Goal: Information Seeking & Learning: Check status

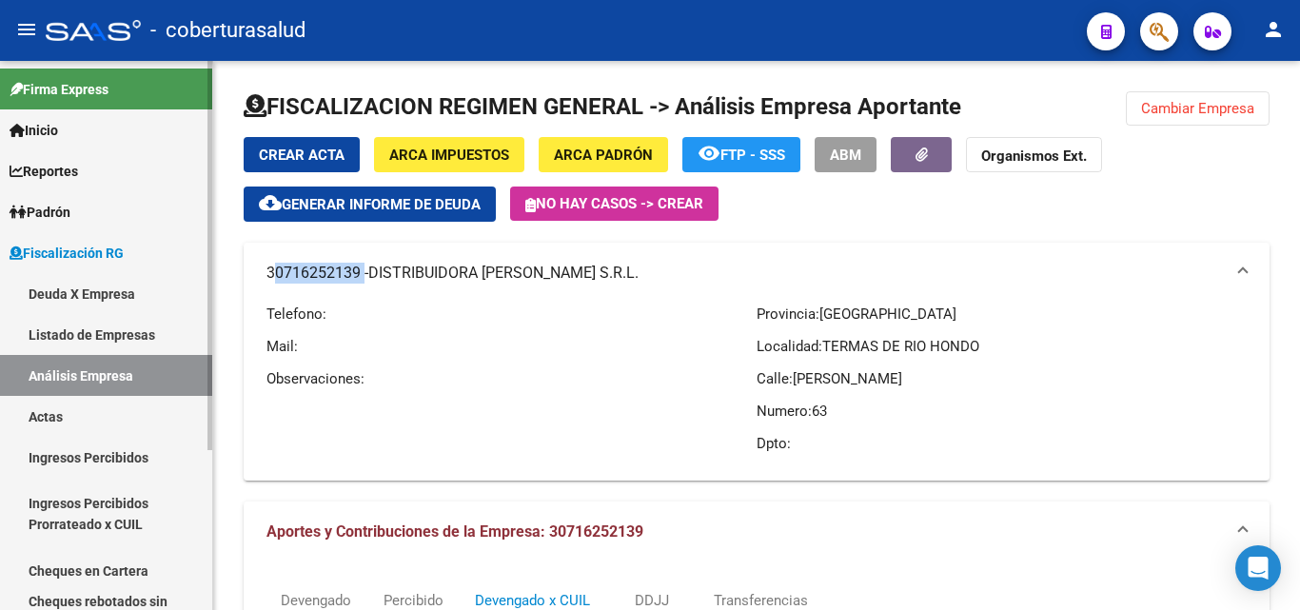
click at [69, 209] on span "Padrón" at bounding box center [40, 212] width 61 height 21
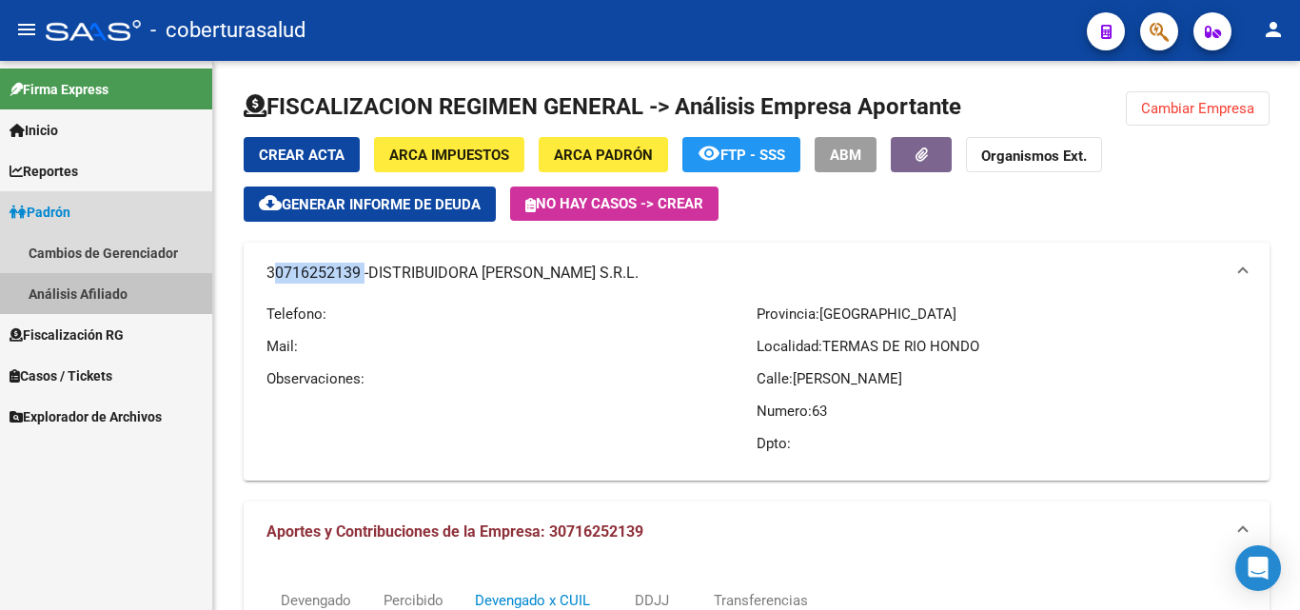
click at [74, 292] on link "Análisis Afiliado" at bounding box center [106, 293] width 212 height 41
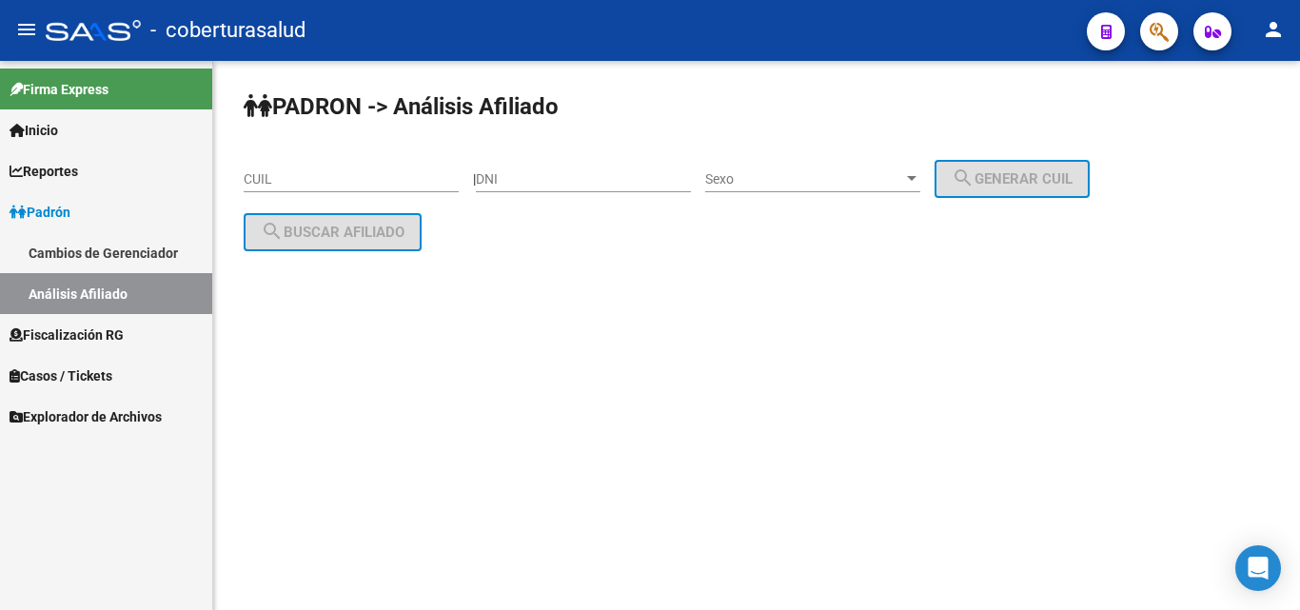
click at [315, 189] on div "CUIL" at bounding box center [351, 173] width 215 height 38
click at [316, 178] on input "CUIL" at bounding box center [351, 179] width 215 height 16
paste input "20-45407424-7"
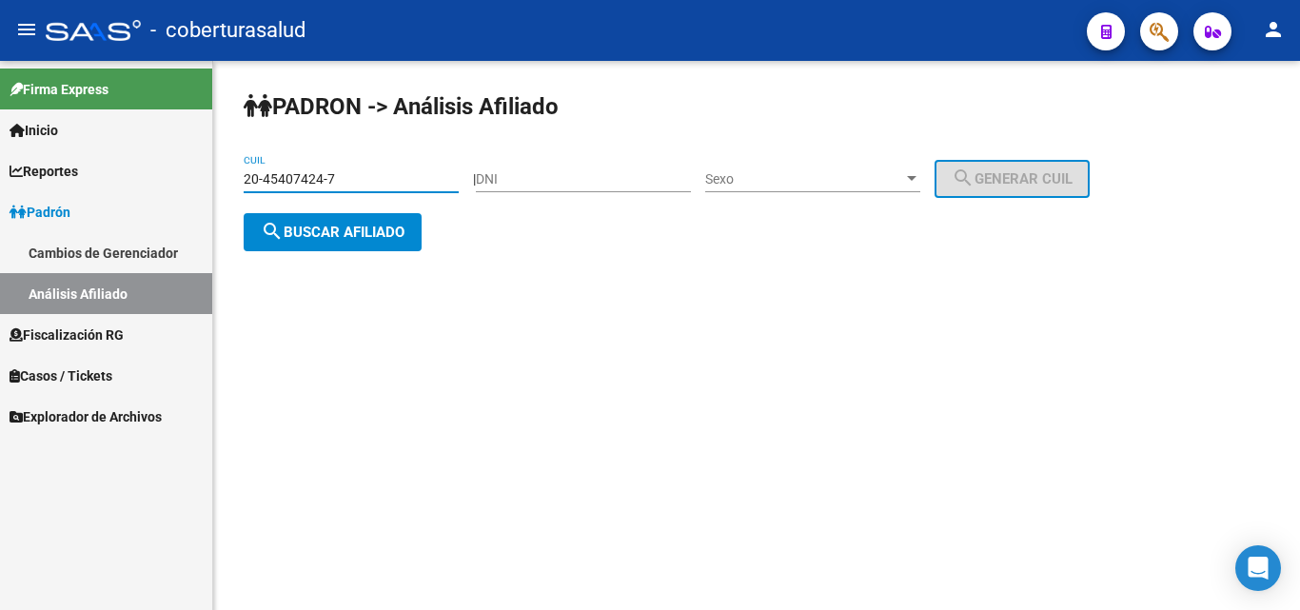
click at [319, 232] on span "search Buscar afiliado" at bounding box center [333, 232] width 144 height 17
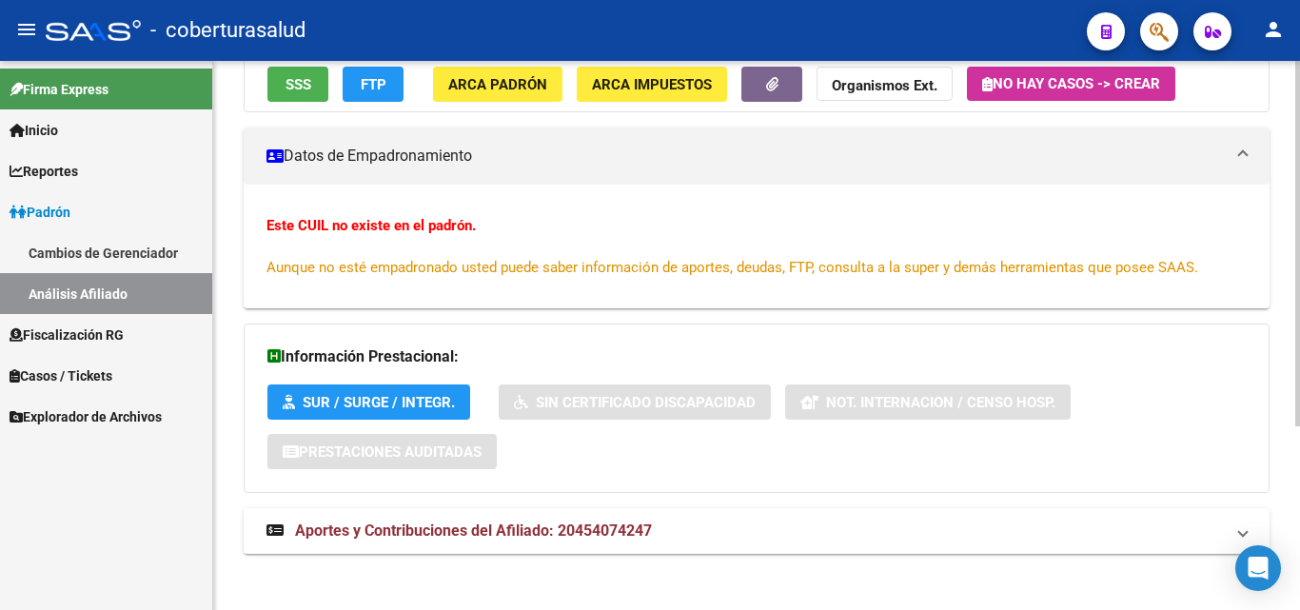
scroll to position [276, 0]
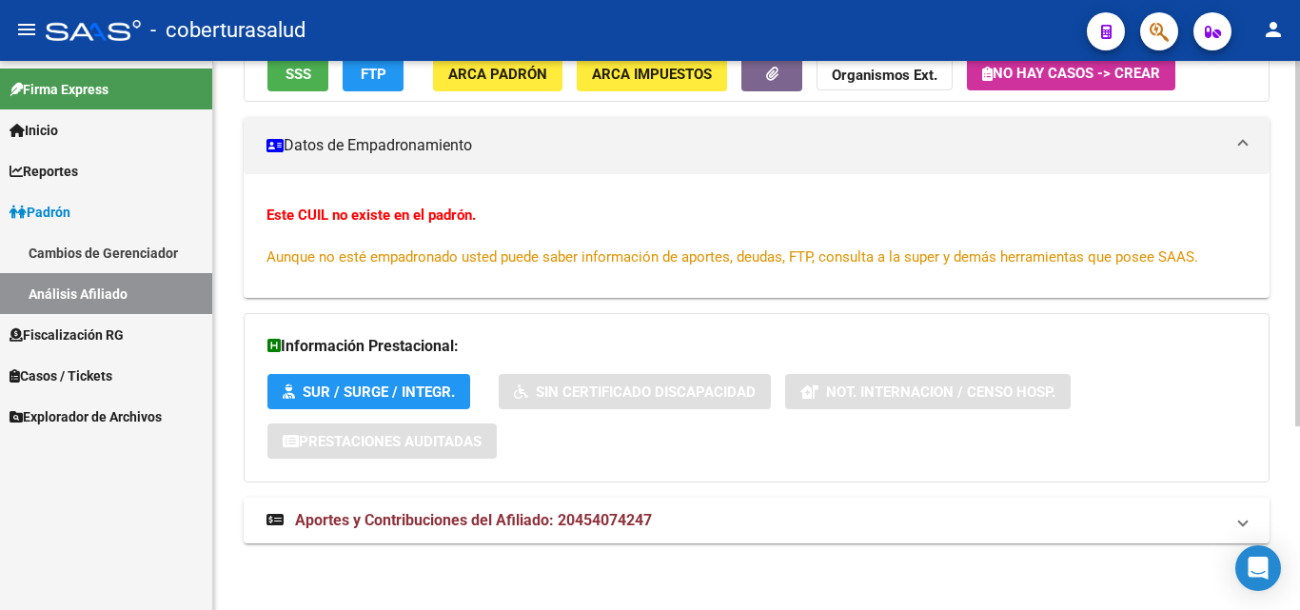
click at [476, 546] on div "DATOS ARCA: [PERSON_NAME] [PERSON_NAME] ([DATE]) ESTE CUIL NO EXISTE EN EL PADR…" at bounding box center [757, 247] width 1026 height 631
click at [479, 530] on strong "Aportes y Contribuciones del Afiliado: 20454074247" at bounding box center [458, 520] width 385 height 21
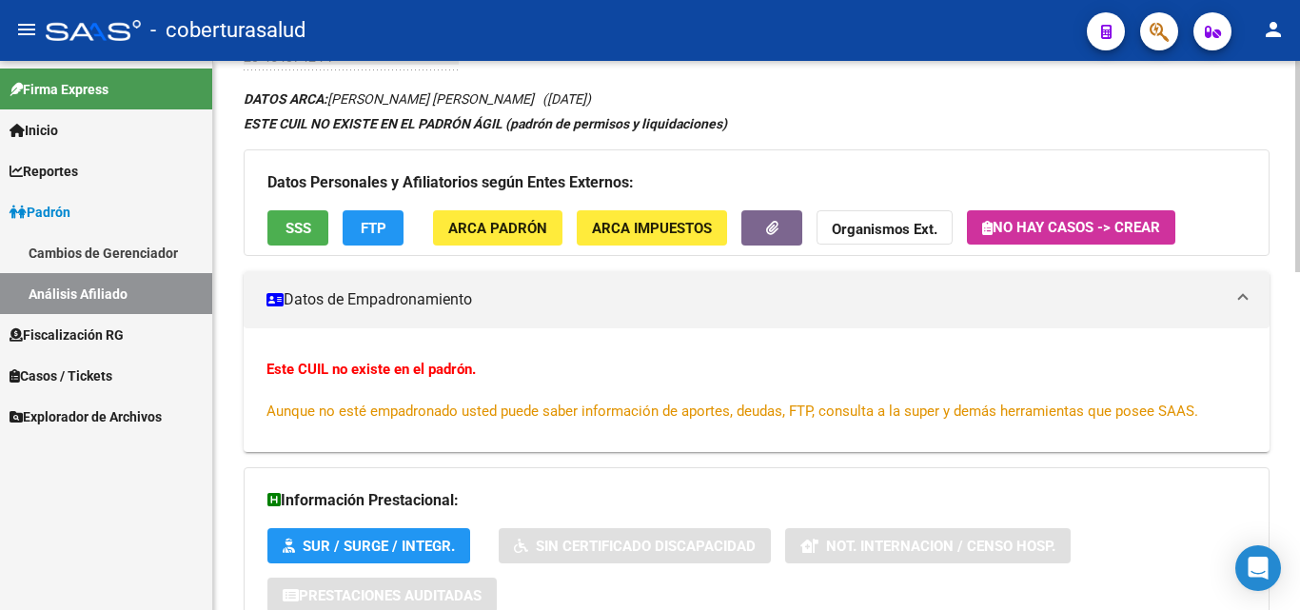
scroll to position [119, 0]
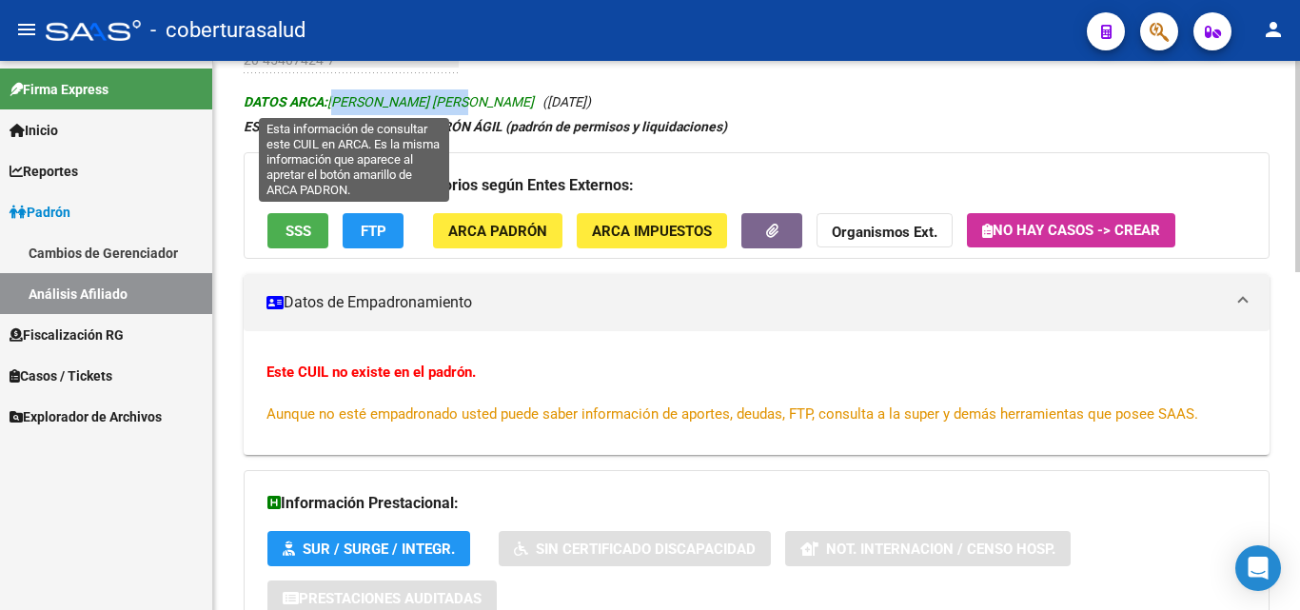
drag, startPoint x: 335, startPoint y: 98, endPoint x: 460, endPoint y: 101, distance: 124.7
click at [460, 101] on span "DATOS ARCA: [PERSON_NAME] [PERSON_NAME]" at bounding box center [389, 101] width 290 height 15
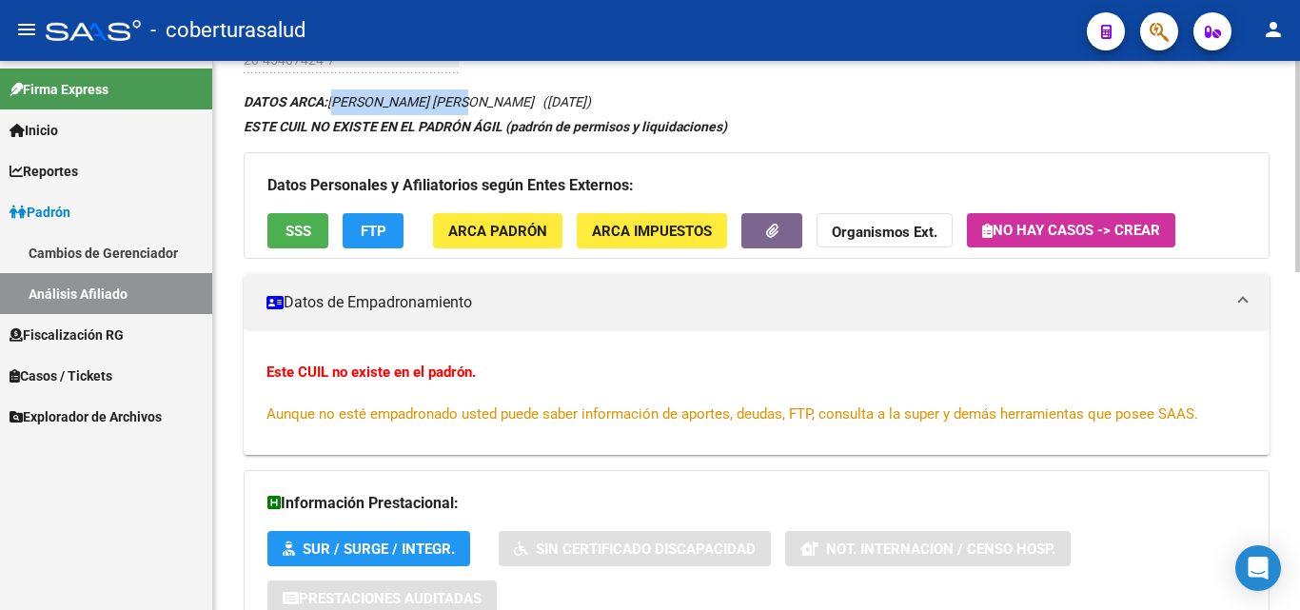
copy span "[PERSON_NAME] [PERSON_NAME]"
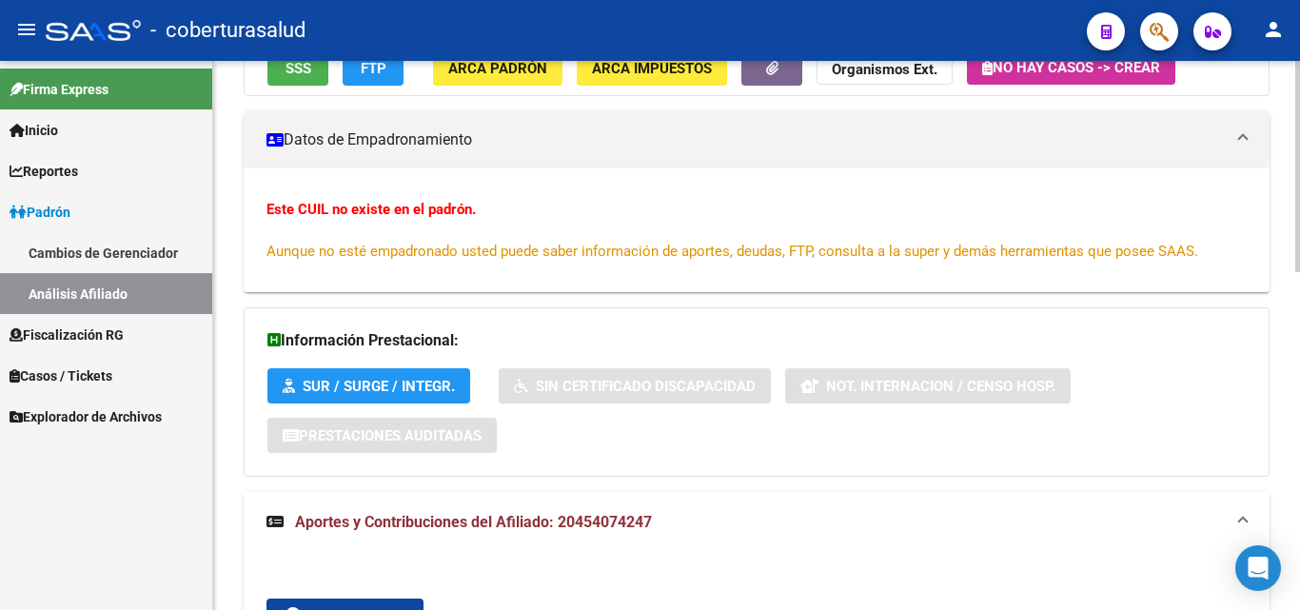
scroll to position [285, 0]
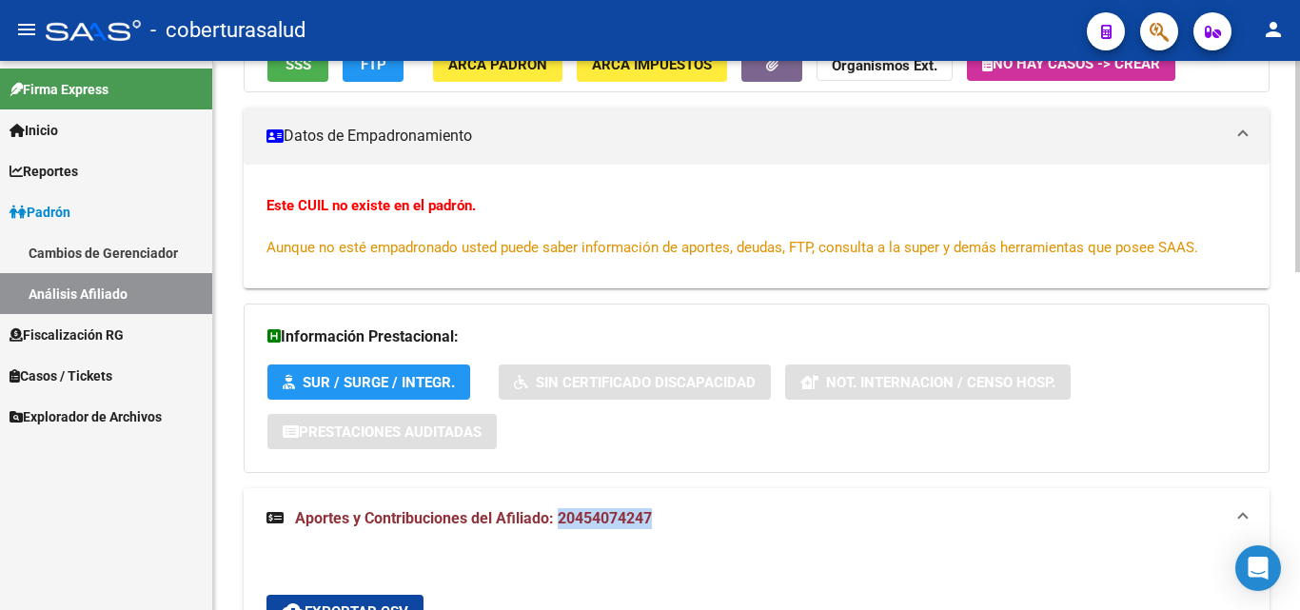
drag, startPoint x: 661, startPoint y: 518, endPoint x: 559, endPoint y: 522, distance: 101.9
click at [559, 522] on mat-panel-title "Aportes y Contribuciones del Afiliado: 20454074247" at bounding box center [744, 518] width 957 height 21
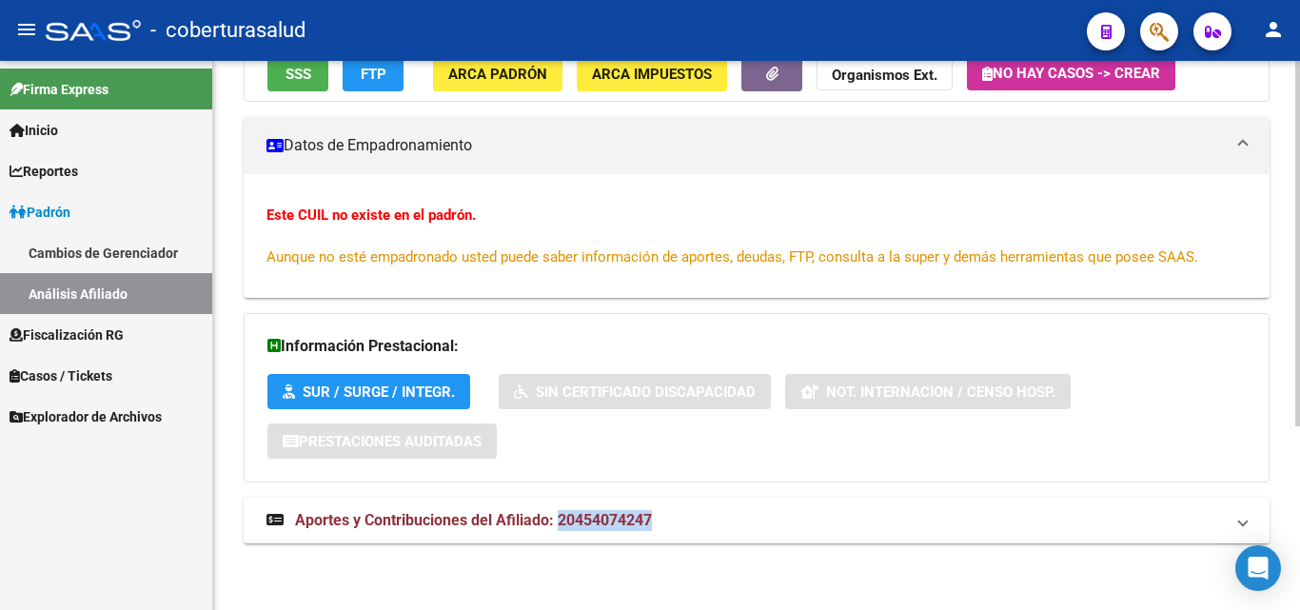
scroll to position [276, 0]
copy span "20454074247"
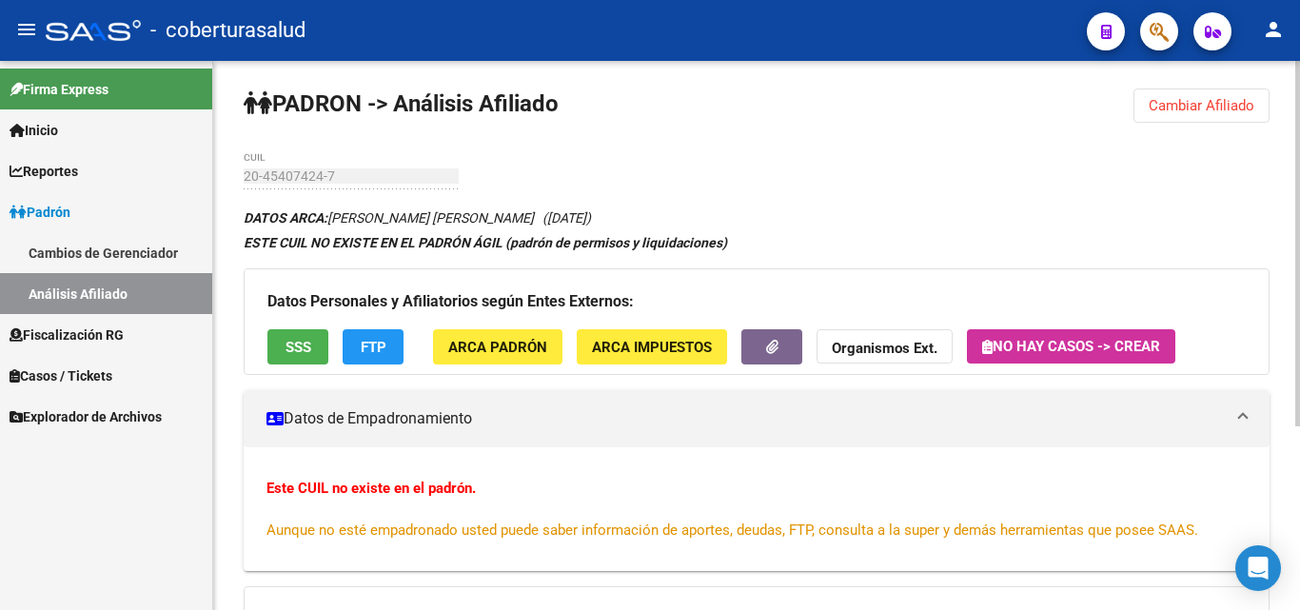
scroll to position [0, 0]
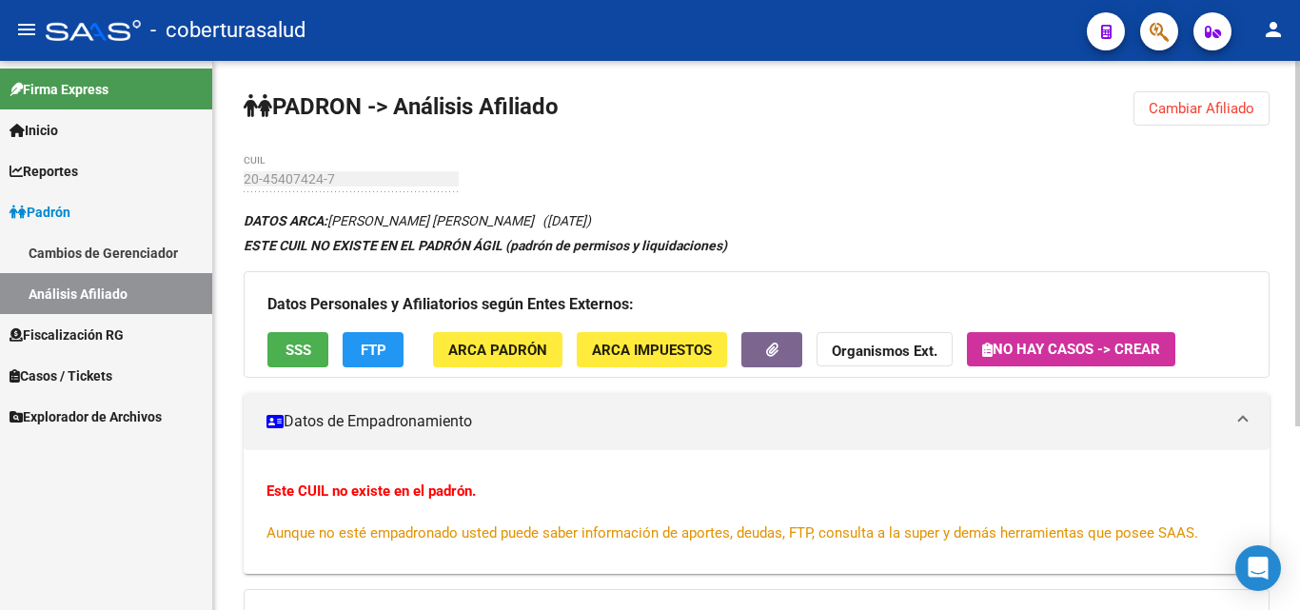
click at [1145, 100] on button "Cambiar Afiliado" at bounding box center [1201, 108] width 136 height 34
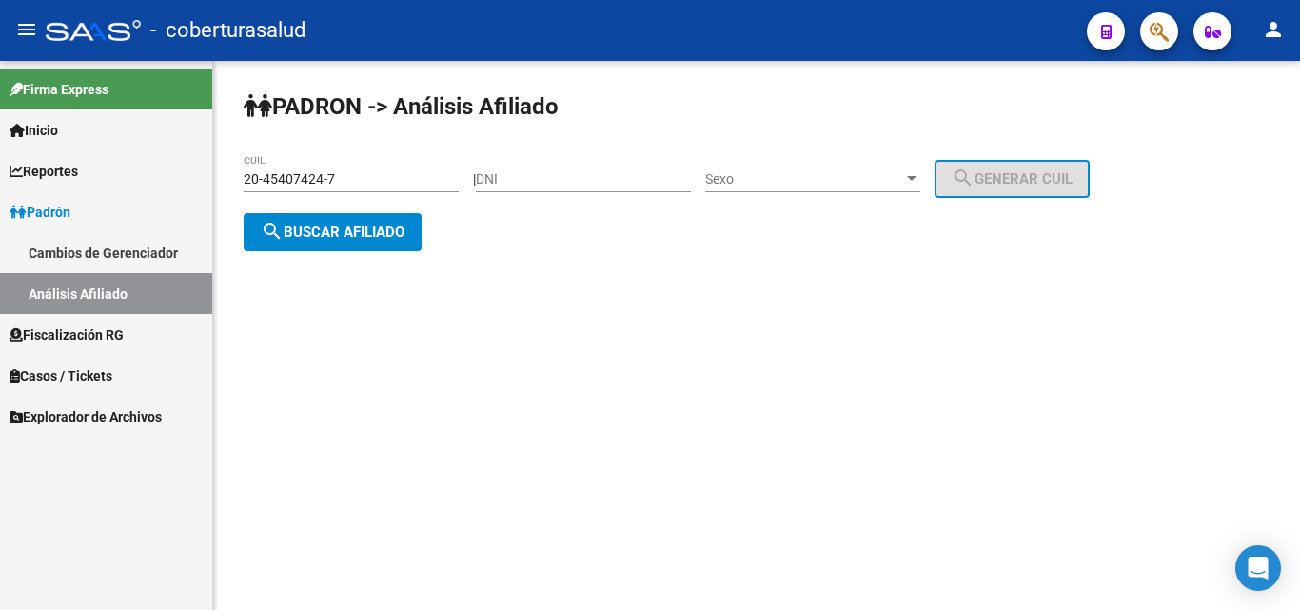
drag, startPoint x: 307, startPoint y: 151, endPoint x: 317, endPoint y: 172, distance: 23.0
click at [307, 161] on div "PADRON -> Análisis Afiliado 20-45407424-7 CUIL | DNI Sexo Sexo search Generar C…" at bounding box center [756, 186] width 1087 height 251
drag, startPoint x: 352, startPoint y: 170, endPoint x: 56, endPoint y: 203, distance: 297.7
click at [57, 203] on mat-sidenav-container "Firma Express Inicio Calendario SSS Instructivos Contacto OS Reportes Ingresos …" at bounding box center [650, 335] width 1300 height 549
paste input "3-13676756-9"
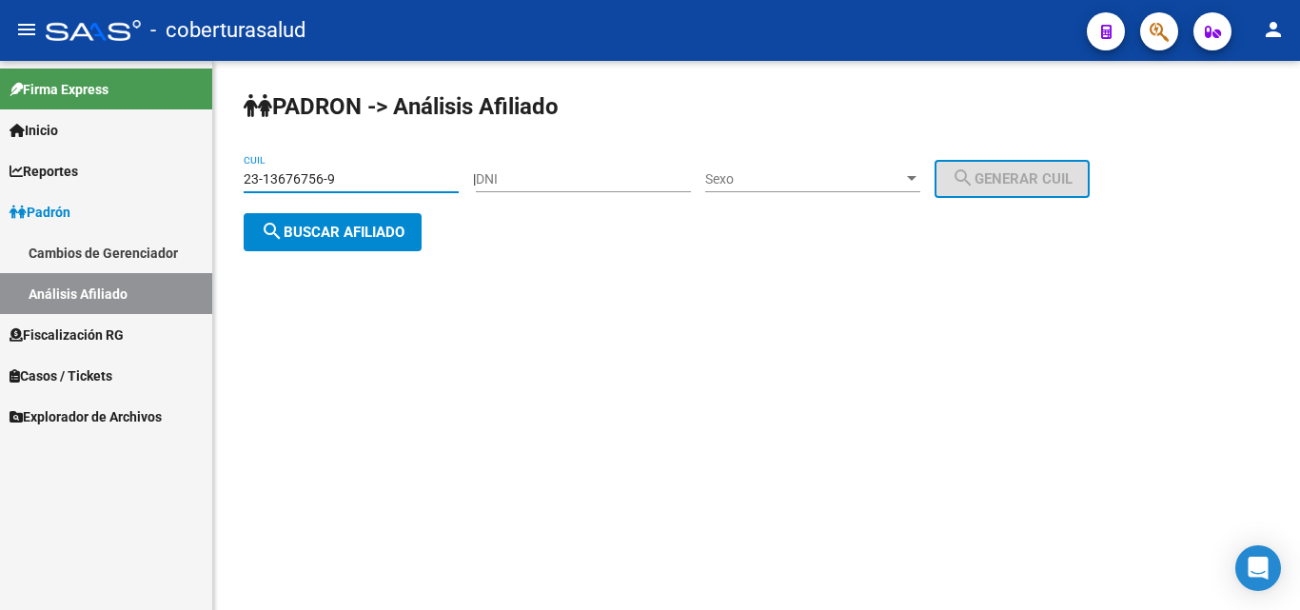
click at [348, 236] on span "search Buscar afiliado" at bounding box center [333, 232] width 144 height 17
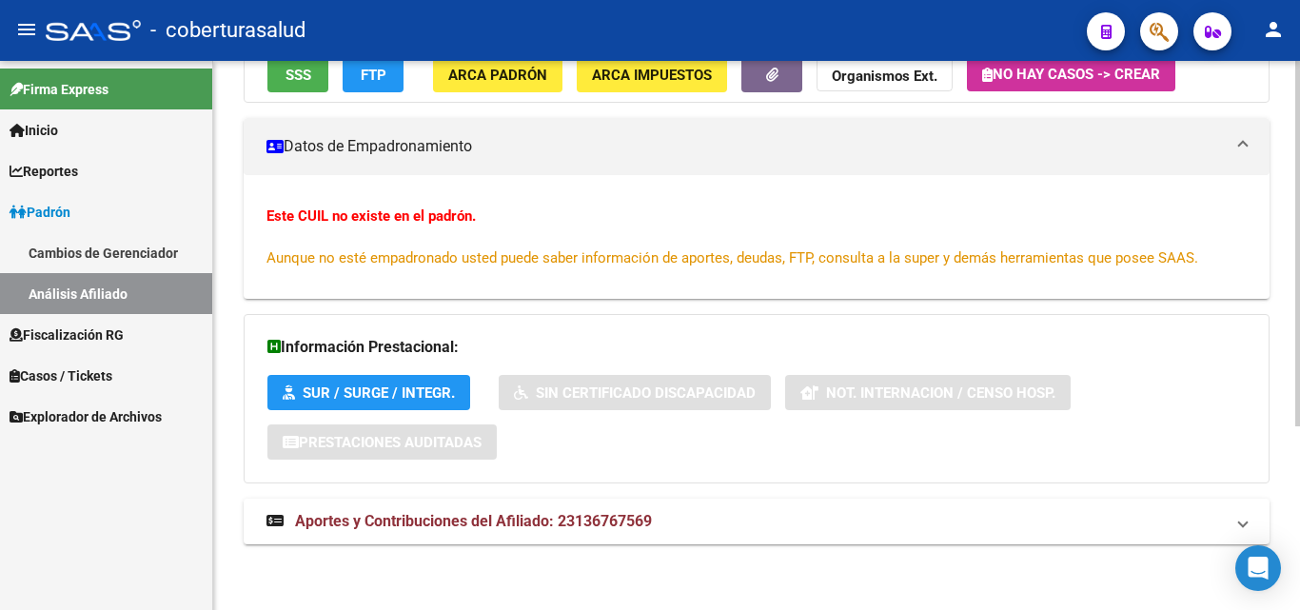
scroll to position [276, 0]
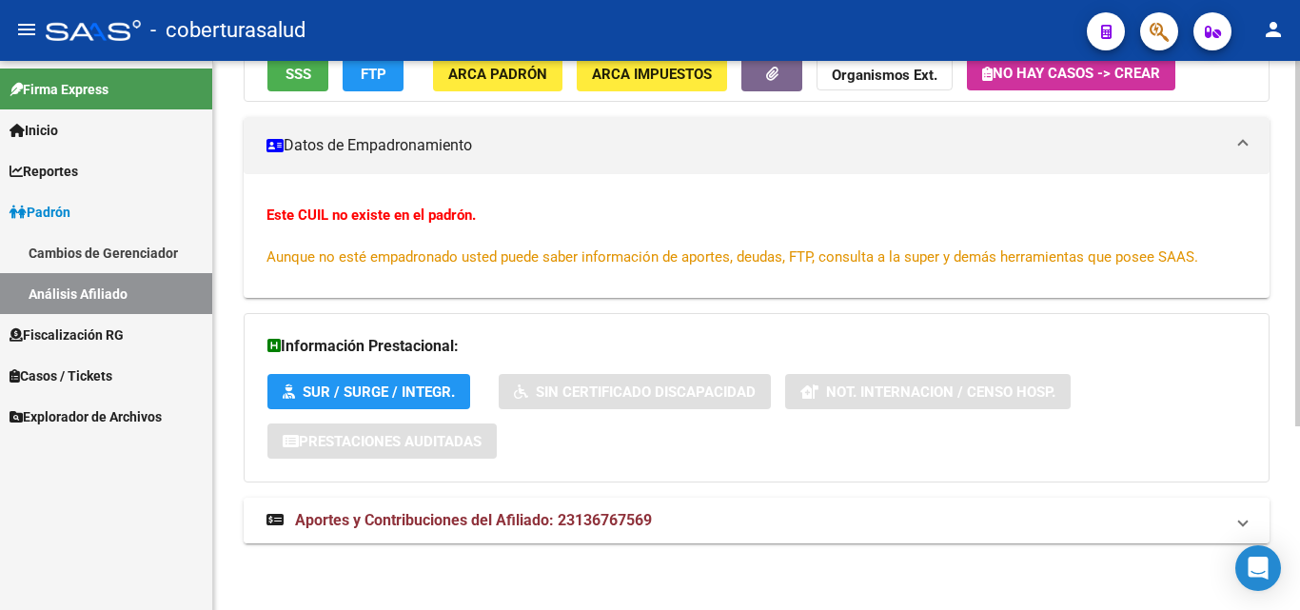
click at [394, 512] on span "Aportes y Contribuciones del Afiliado: 23136767569" at bounding box center [473, 520] width 357 height 18
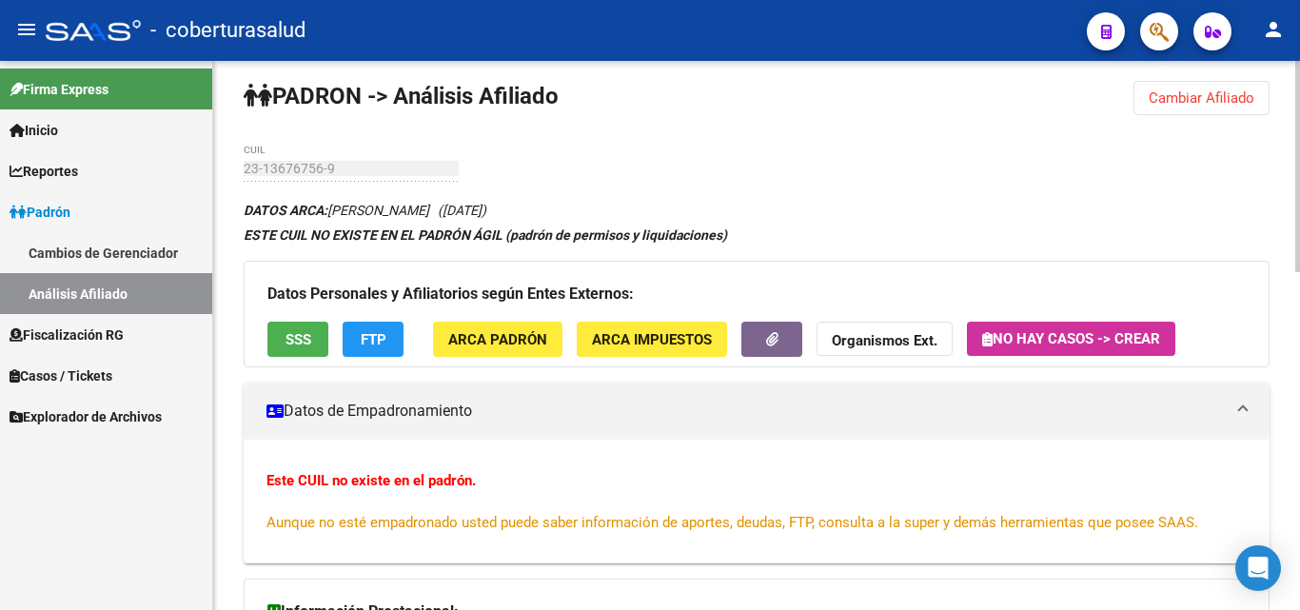
scroll to position [7, 0]
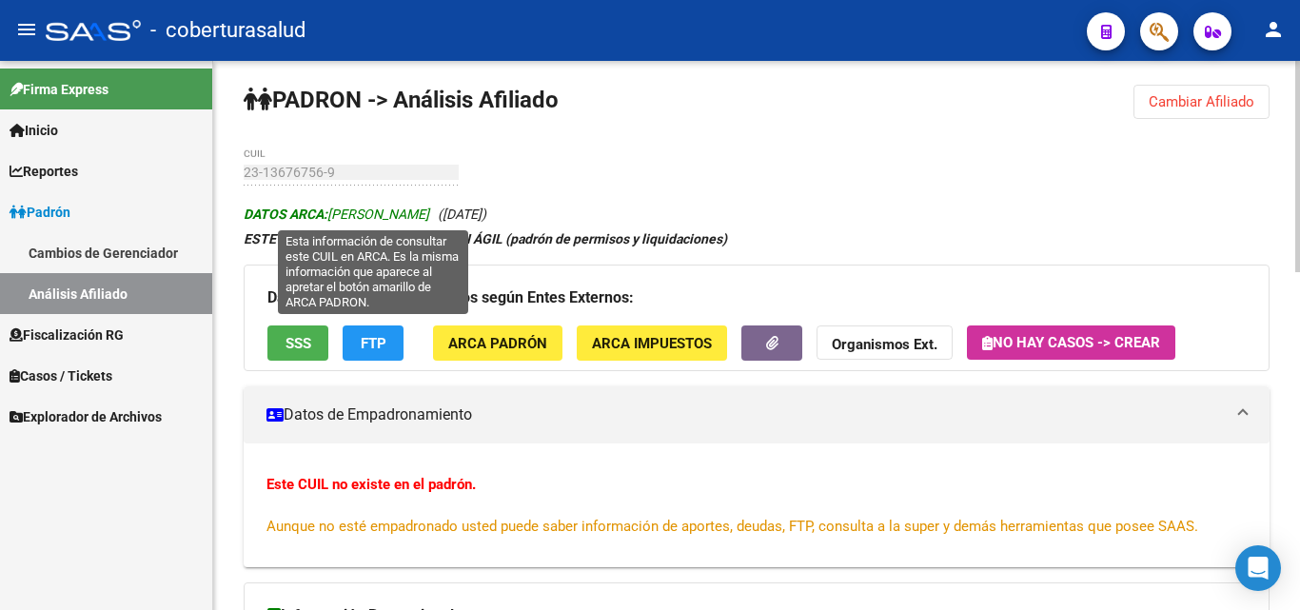
drag, startPoint x: 332, startPoint y: 216, endPoint x: 497, endPoint y: 220, distance: 164.7
click at [429, 220] on span "DATOS ARCA: [PERSON_NAME]" at bounding box center [337, 213] width 186 height 15
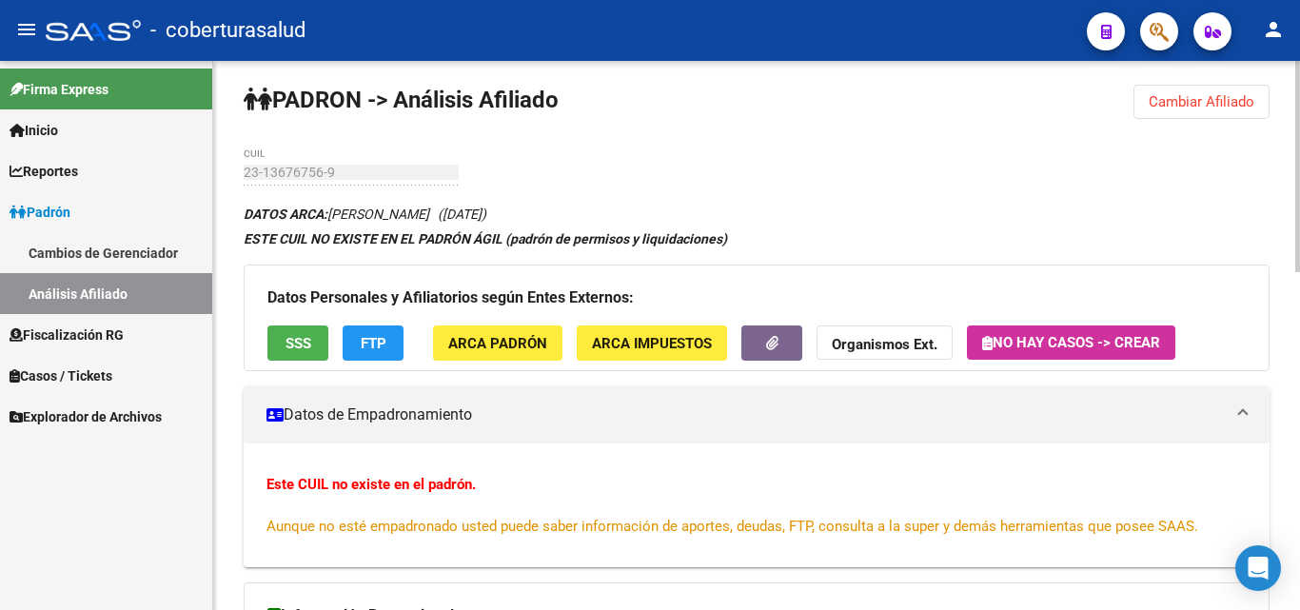
copy span "[PERSON_NAME]"
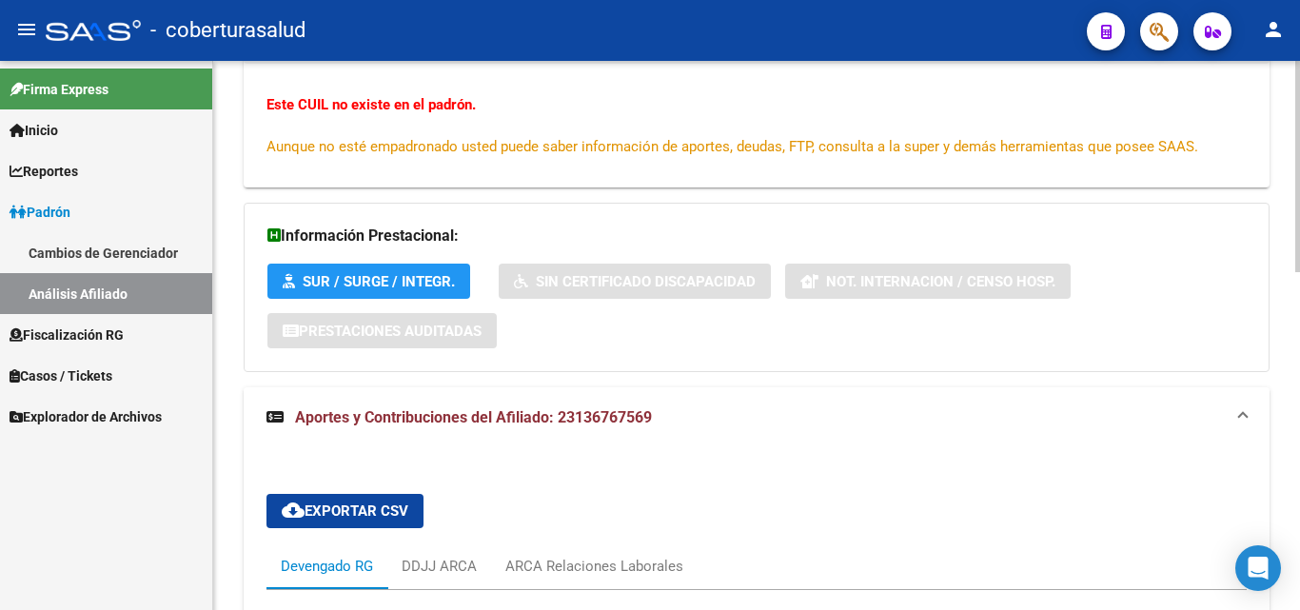
scroll to position [387, 0]
drag, startPoint x: 559, startPoint y: 417, endPoint x: 656, endPoint y: 417, distance: 96.1
click at [656, 417] on mat-panel-title "Aportes y Contribuciones del Afiliado: 23136767569" at bounding box center [744, 416] width 957 height 21
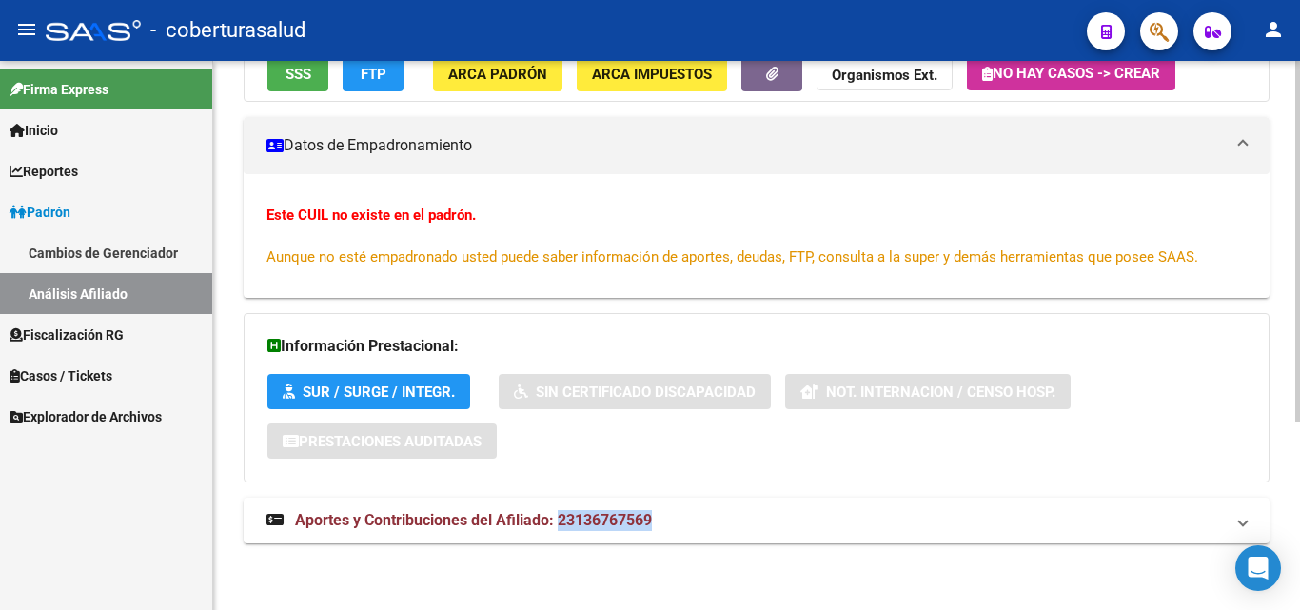
scroll to position [276, 0]
copy span "23136767569"
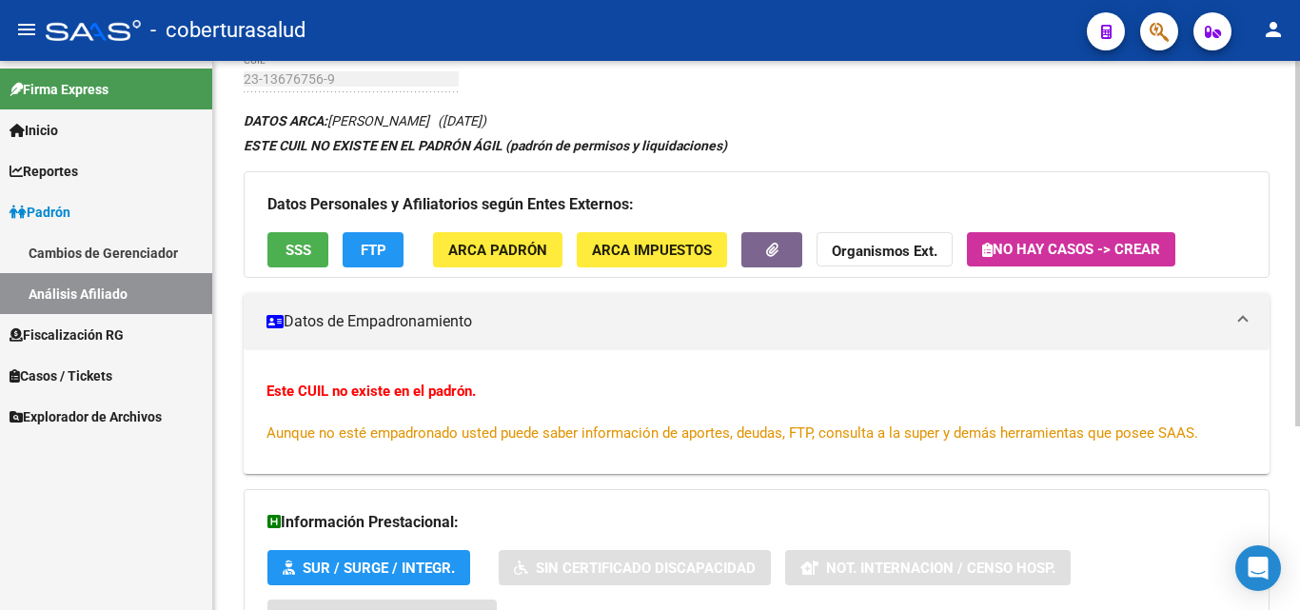
scroll to position [0, 0]
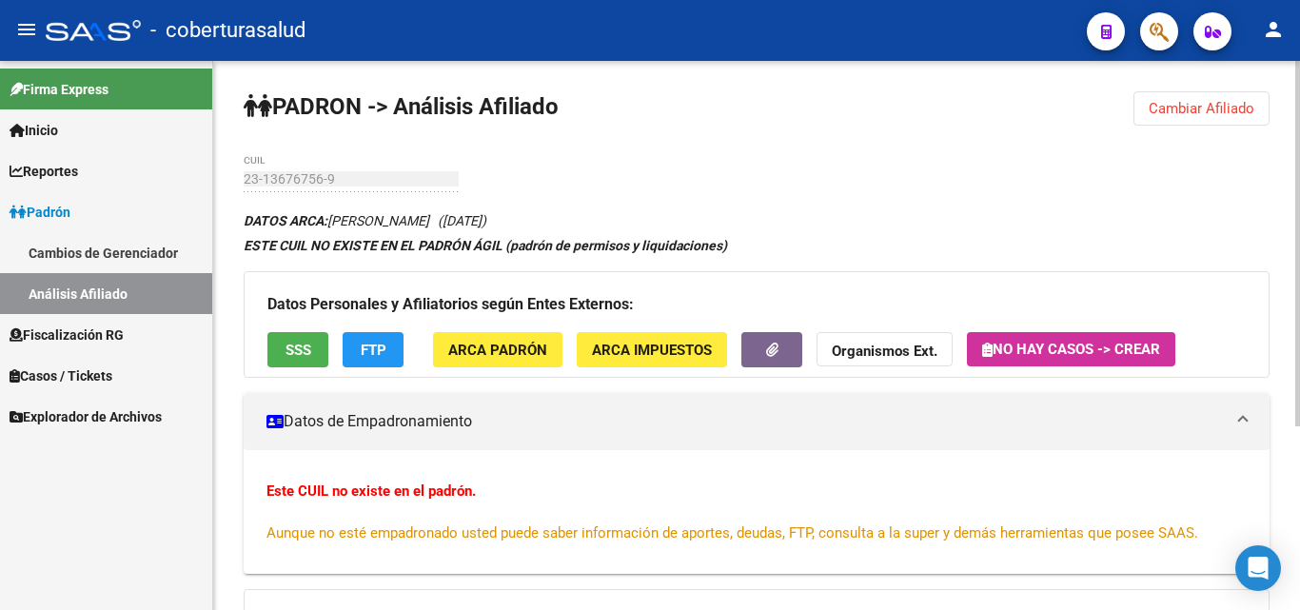
click at [1173, 106] on span "Cambiar Afiliado" at bounding box center [1201, 108] width 106 height 17
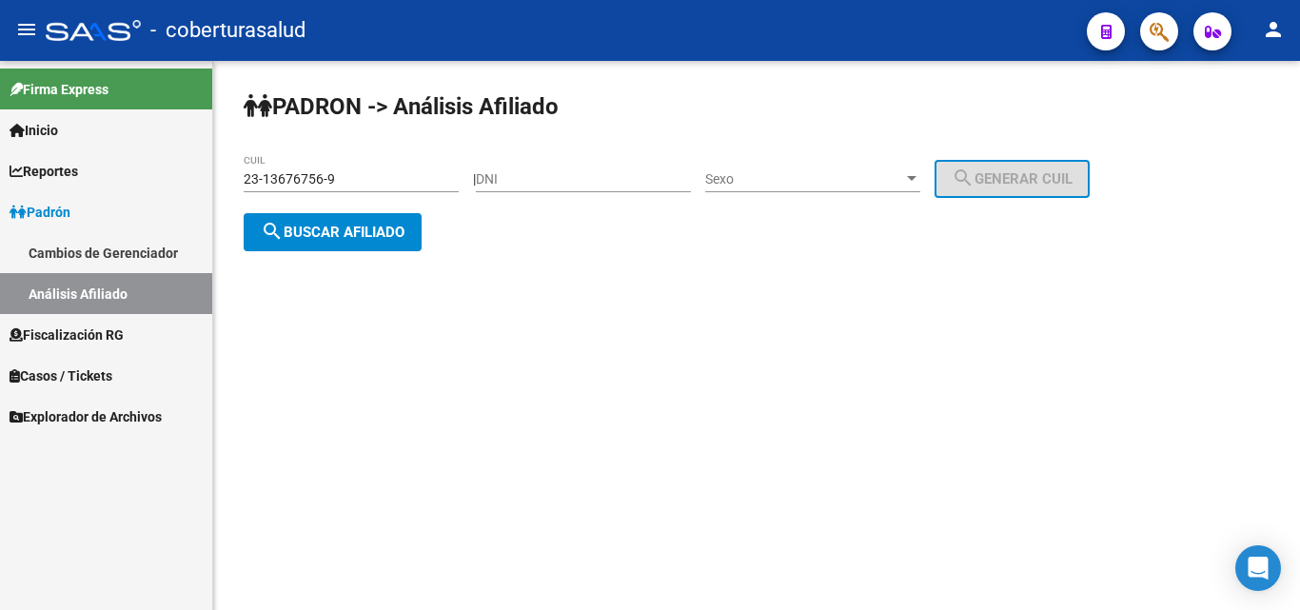
drag, startPoint x: 383, startPoint y: 187, endPoint x: 186, endPoint y: 202, distance: 198.4
click at [186, 202] on mat-sidenav-container "Firma Express Inicio Calendario SSS Instructivos Contacto OS Reportes Ingresos …" at bounding box center [650, 335] width 1300 height 549
click at [352, 185] on input "23-13676756-9" at bounding box center [351, 179] width 215 height 16
drag, startPoint x: 211, startPoint y: 186, endPoint x: 177, endPoint y: 186, distance: 34.3
click at [180, 186] on mat-sidenav-container "Firma Express Inicio Calendario SSS Instructivos Contacto OS Reportes Ingresos …" at bounding box center [650, 335] width 1300 height 549
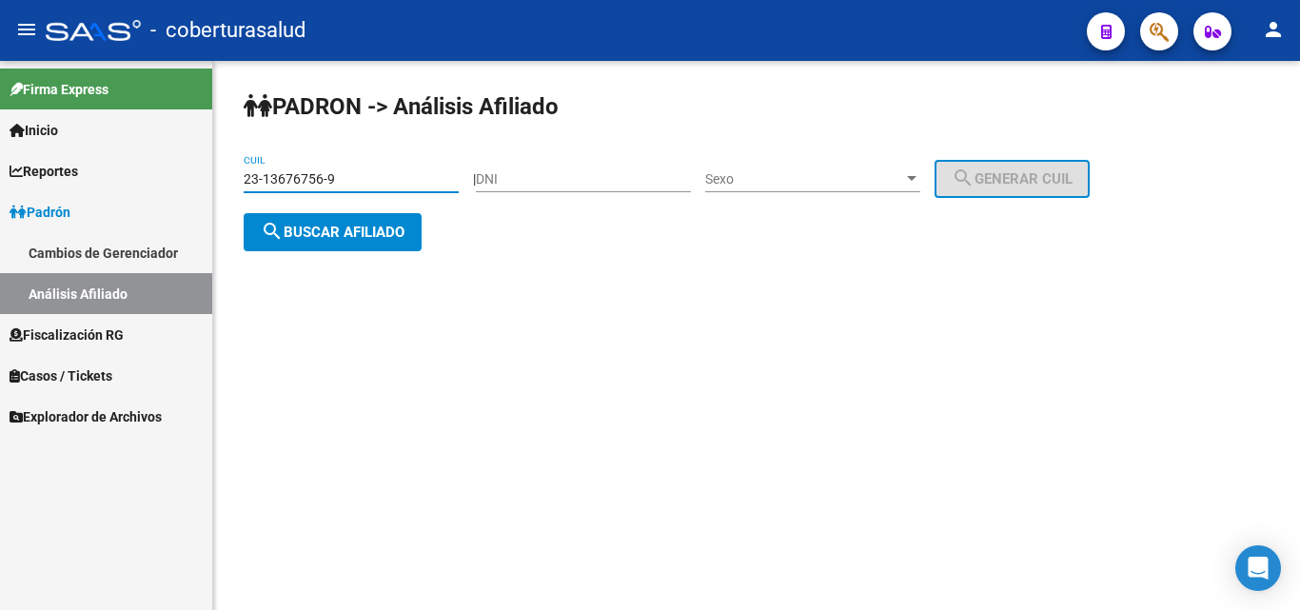
paste input "7-22793556-7"
type input "27-22793556-7"
click at [371, 224] on span "search Buscar afiliado" at bounding box center [333, 232] width 144 height 17
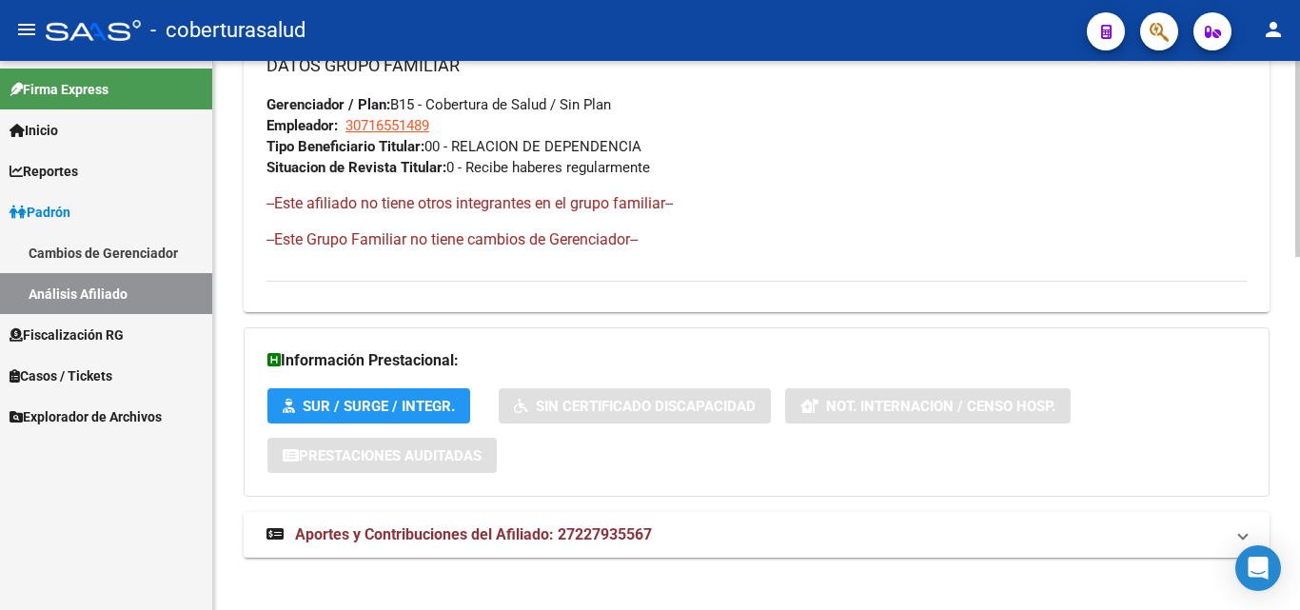
scroll to position [991, 0]
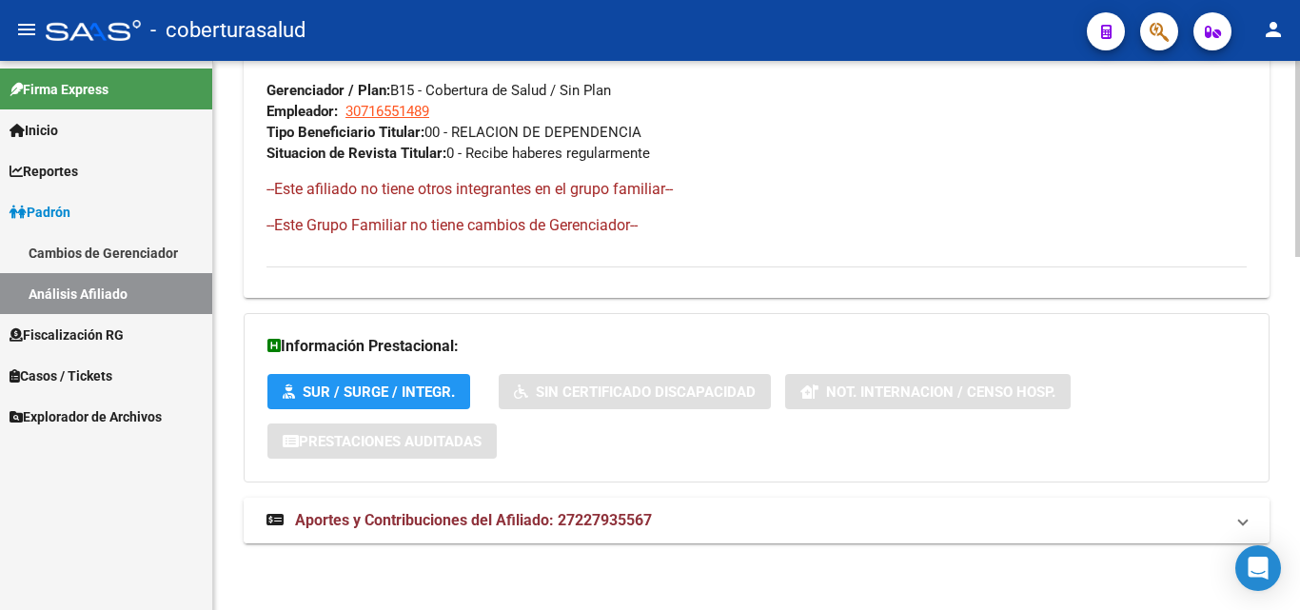
click at [409, 522] on span "Aportes y Contribuciones del Afiliado: 27227935567" at bounding box center [473, 520] width 357 height 18
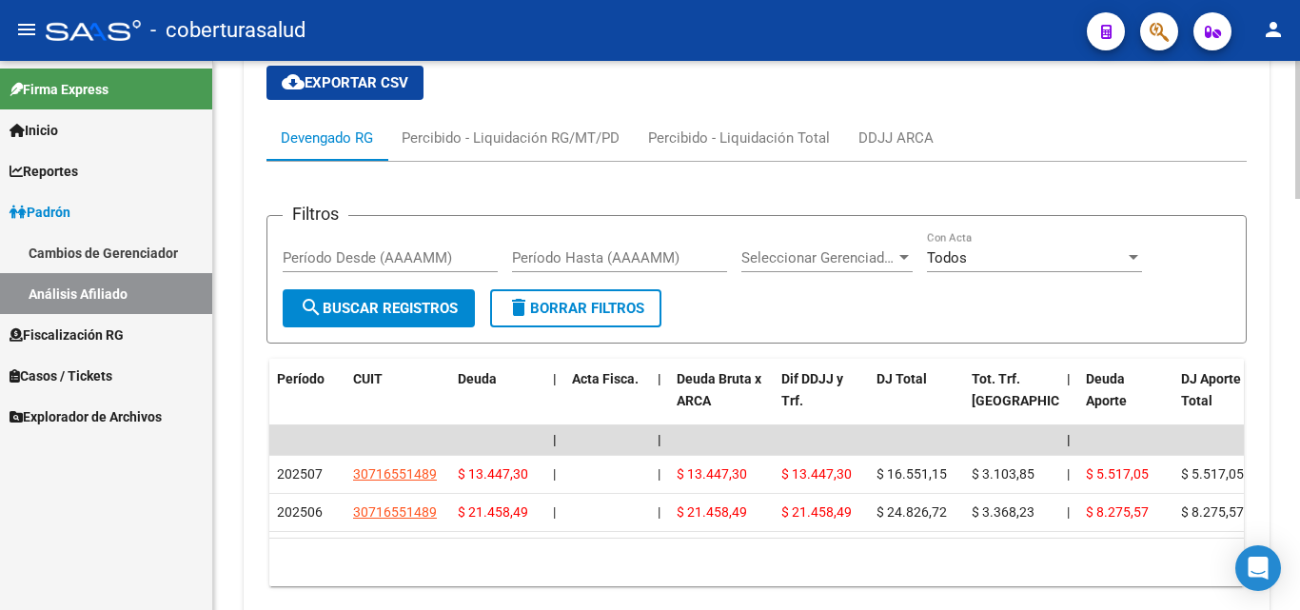
scroll to position [1561, 0]
